Goal: Transaction & Acquisition: Purchase product/service

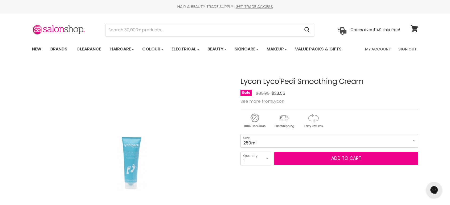
select select "2"
click at [240, 152] on select "1 2 3 4 5 6 7 8 9 10+" at bounding box center [255, 158] width 31 height 13
type input "2"
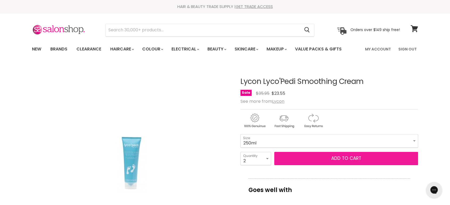
click at [326, 160] on button "Add to cart" at bounding box center [346, 158] width 144 height 13
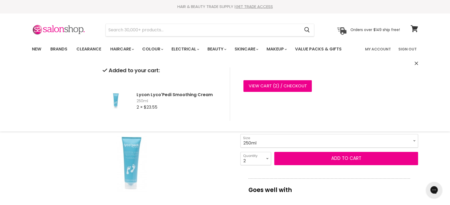
click at [415, 65] on icon "Close" at bounding box center [415, 63] width 3 height 3
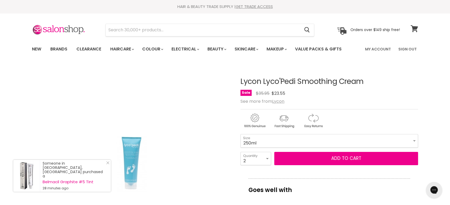
click at [412, 27] on icon at bounding box center [413, 28] width 7 height 7
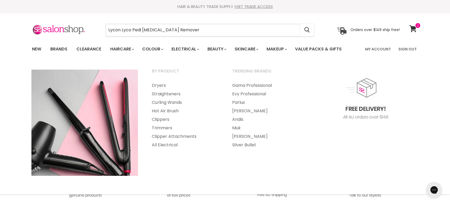
click at [187, 27] on input "Lycon Lyco Pedi Callus Remover" at bounding box center [203, 30] width 194 height 12
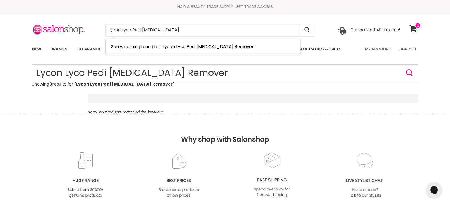
type input "Lycon Lyco Pedi [MEDICAL_DATA]"
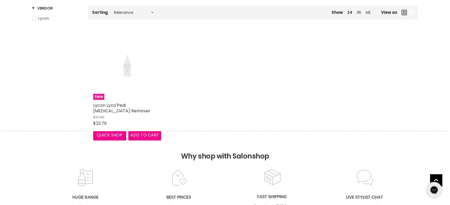
click at [126, 87] on img "Main content" at bounding box center [127, 66] width 45 height 68
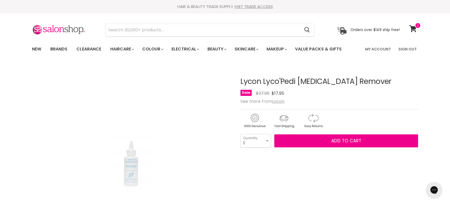
select select "2"
click at [240, 134] on select "1 2 3 4 5 6 7 8 9 10+" at bounding box center [255, 140] width 31 height 13
type input "2"
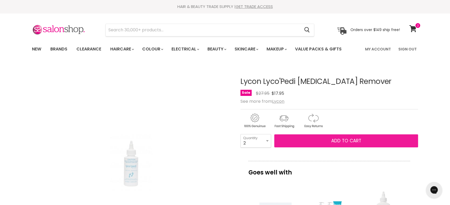
click at [339, 141] on span "Add to cart" at bounding box center [346, 141] width 30 height 6
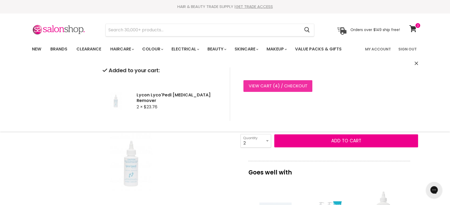
click at [275, 83] on span "4" at bounding box center [275, 86] width 3 height 6
